Goal: Book appointment/travel/reservation

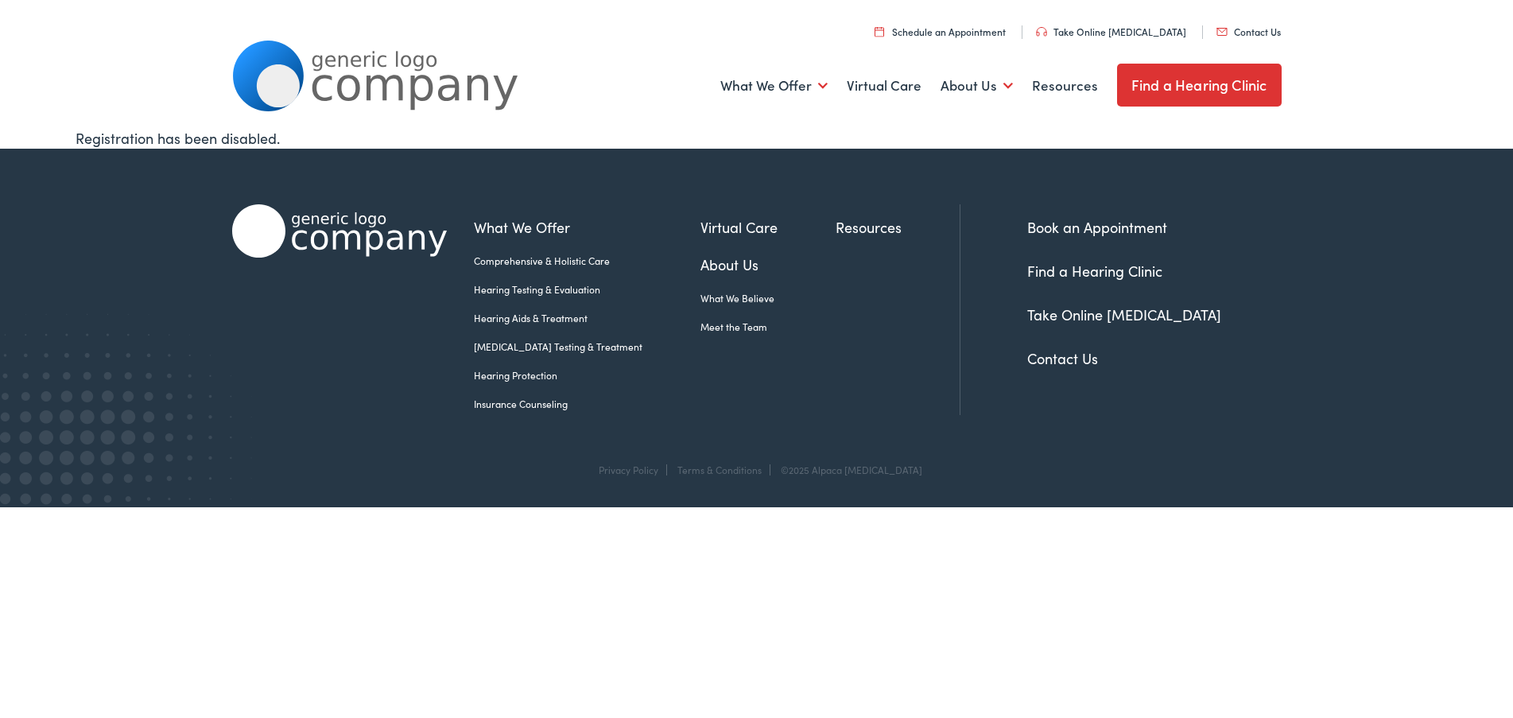
click at [723, 322] on link "Meet the Team" at bounding box center [768, 327] width 135 height 14
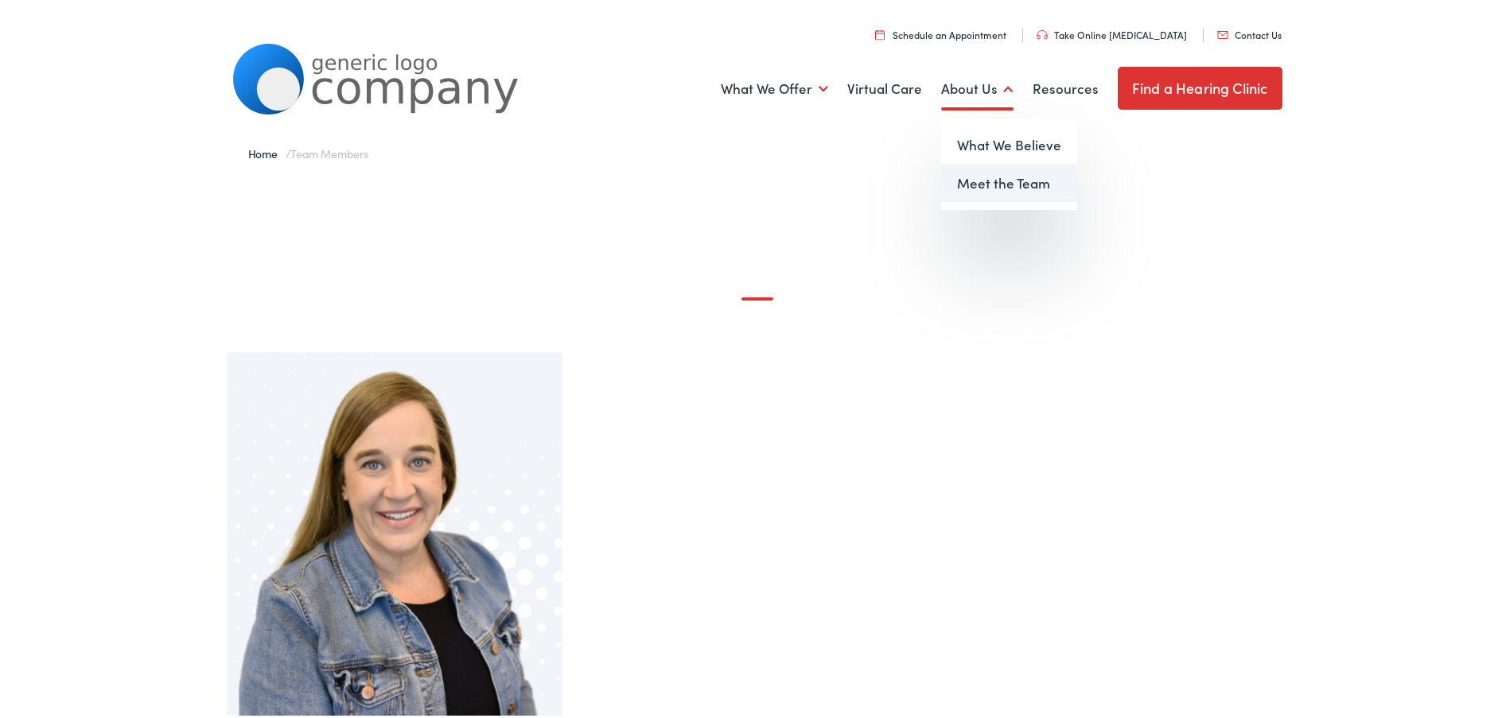
click at [978, 176] on link "Meet the Team" at bounding box center [1009, 180] width 136 height 38
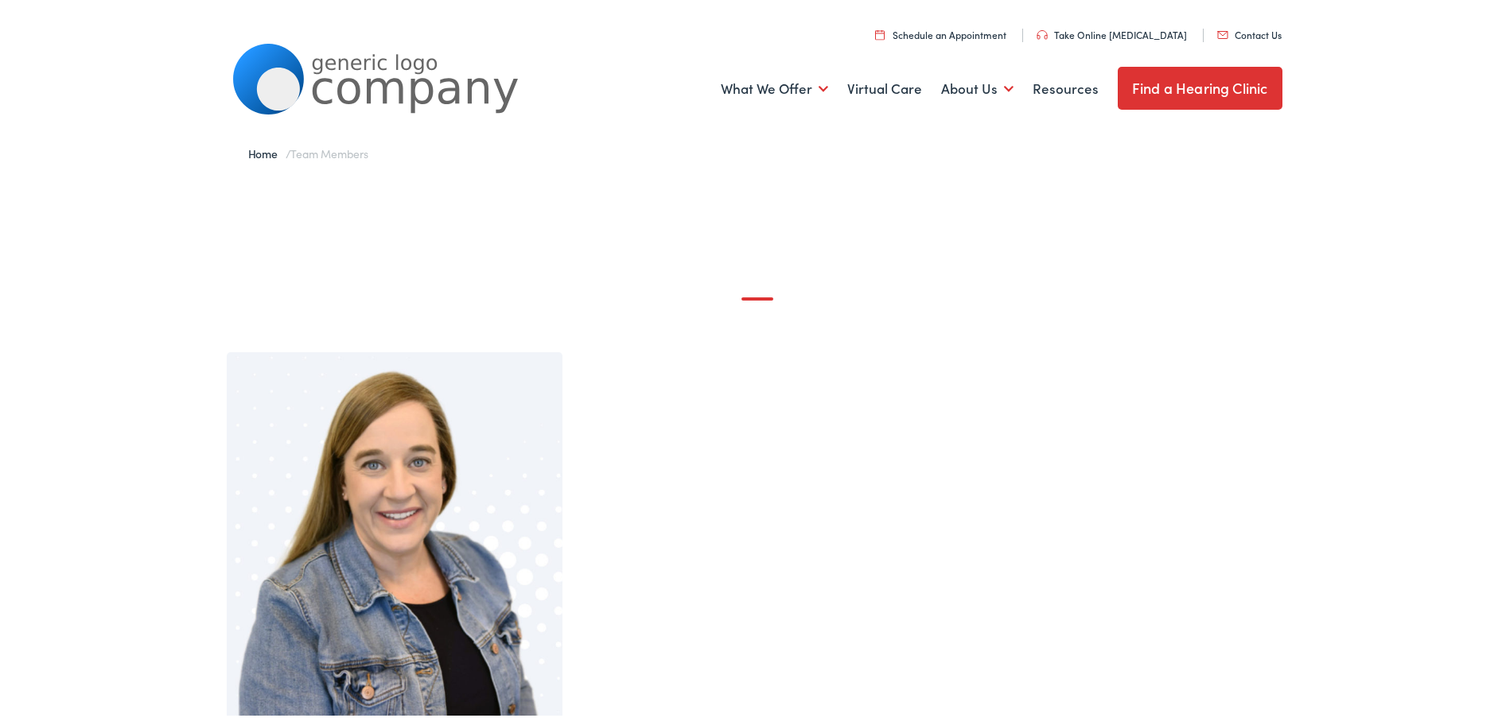
click at [931, 30] on link "Schedule an Appointment" at bounding box center [940, 32] width 131 height 14
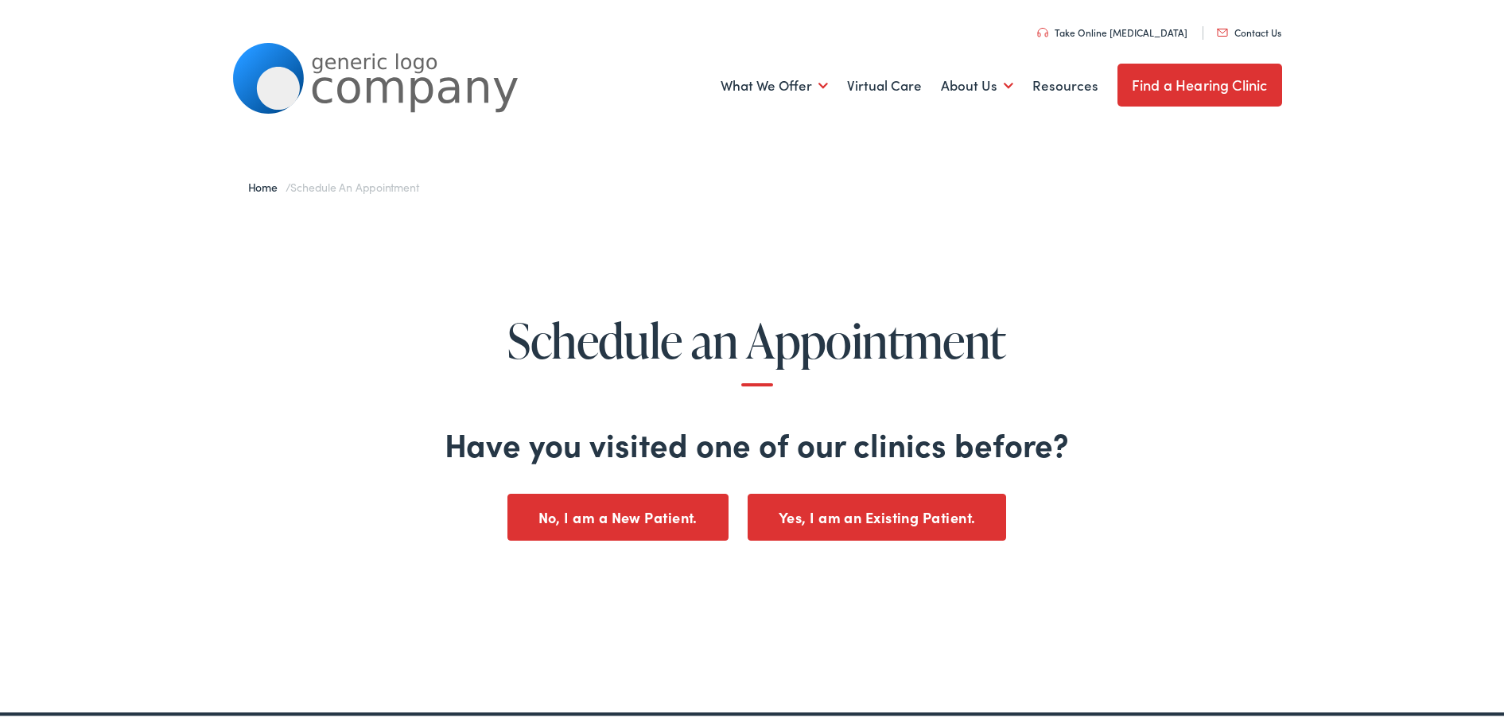
click at [593, 520] on button "No, I am a New Patient." at bounding box center [617, 515] width 221 height 47
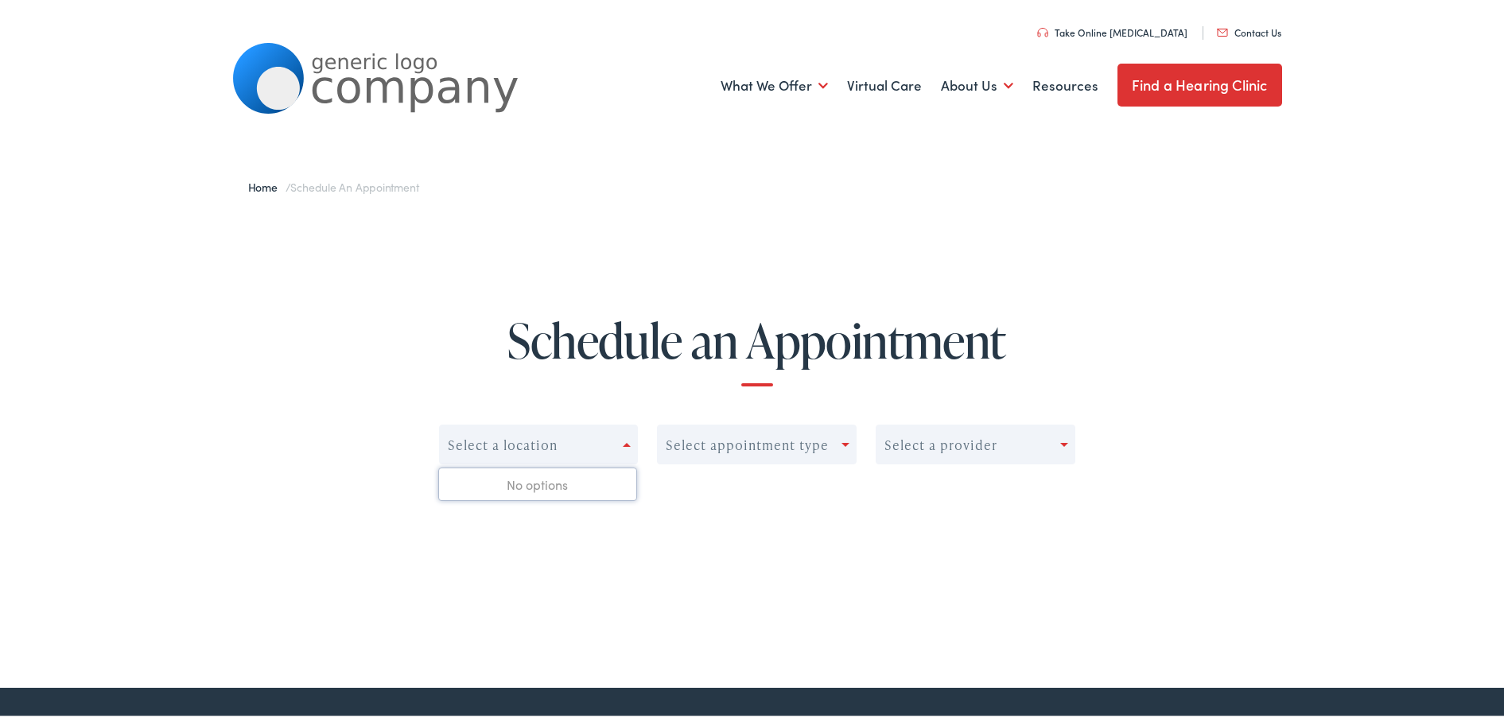
click at [618, 444] on div "Select a location" at bounding box center [532, 442] width 184 height 22
drag, startPoint x: 737, startPoint y: 464, endPoint x: 549, endPoint y: 301, distance: 249.2
click at [730, 459] on div "Select appointment type" at bounding box center [757, 442] width 200 height 40
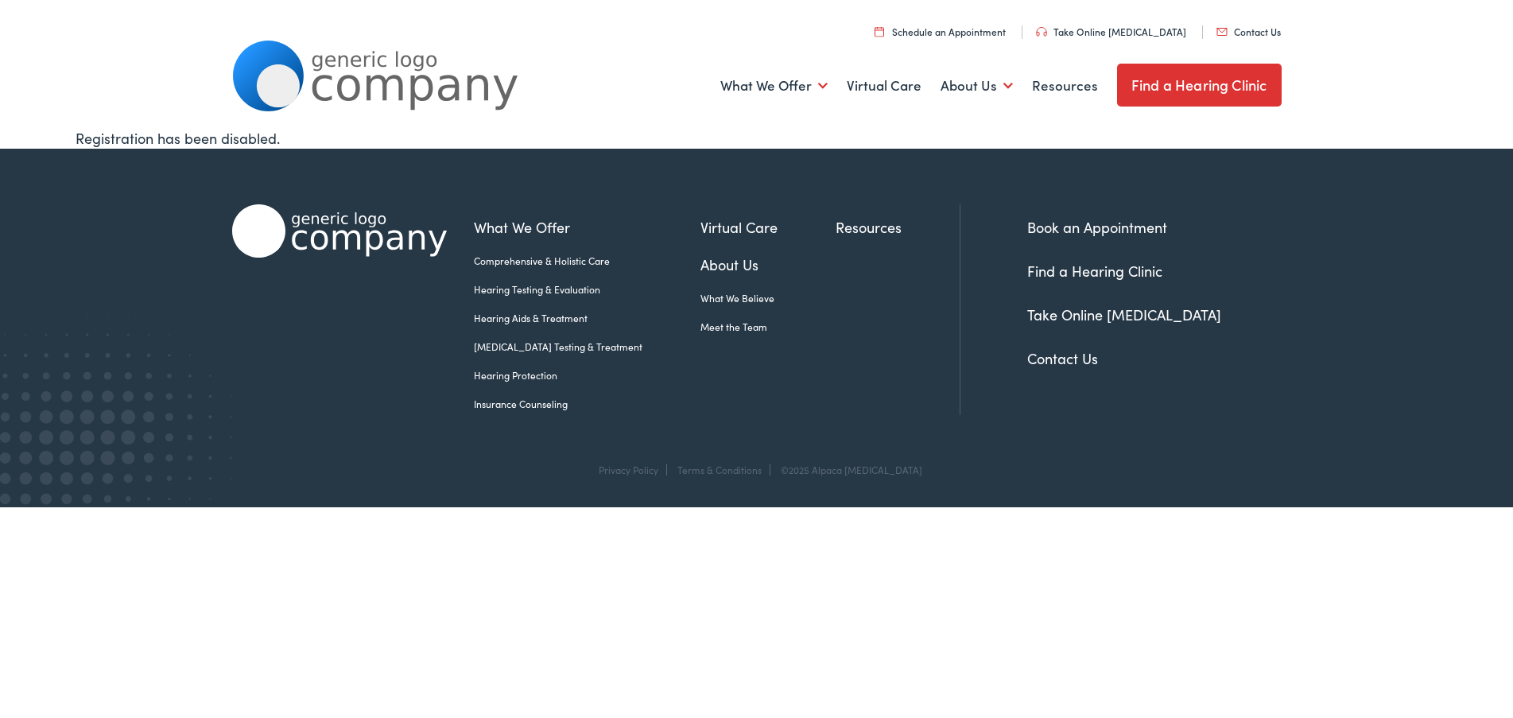
drag, startPoint x: 0, startPoint y: 0, endPoint x: 64, endPoint y: 128, distance: 143.0
click at [64, 128] on div "Registration has been disabled." at bounding box center [756, 137] width 1513 height 21
